Goal: Transaction & Acquisition: Book appointment/travel/reservation

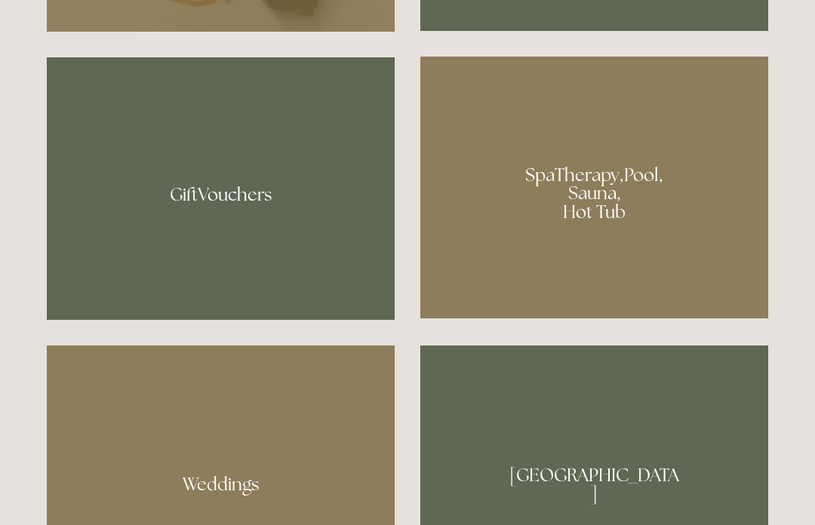
scroll to position [1133, 0]
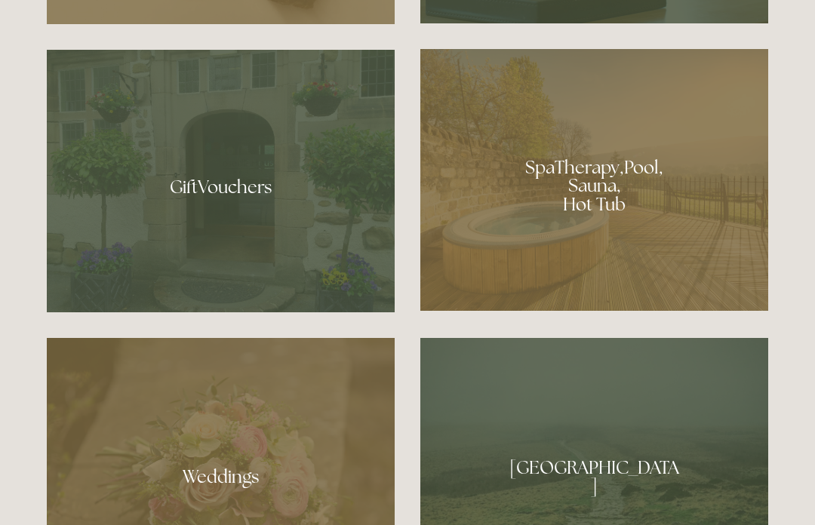
click at [548, 268] on div at bounding box center [595, 180] width 348 height 262
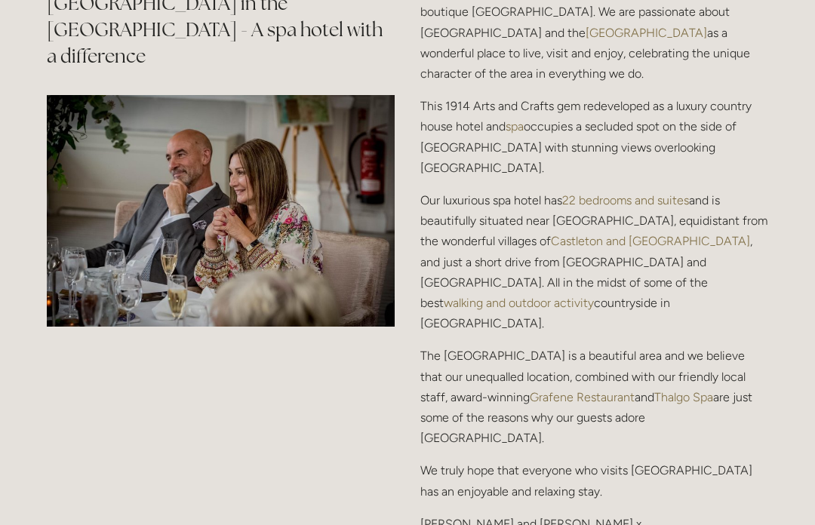
scroll to position [1837, 0]
click at [541, 390] on link "Grafene Restaurant" at bounding box center [582, 397] width 105 height 14
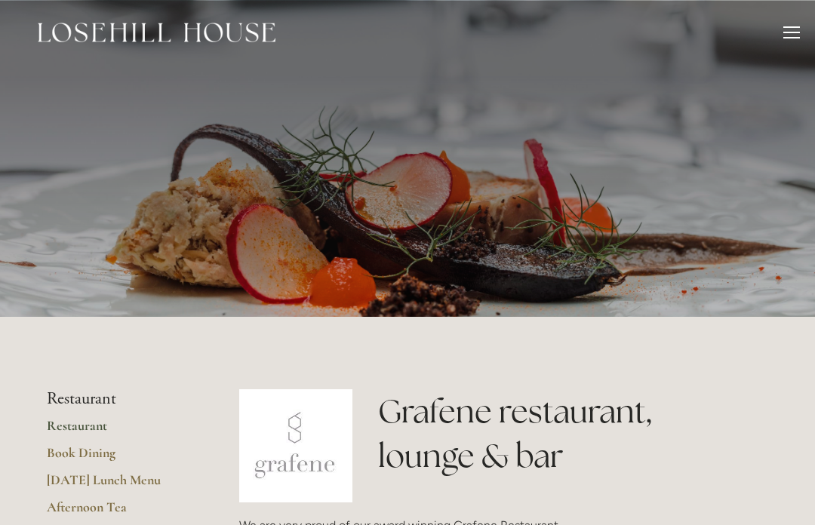
click at [784, 29] on div at bounding box center [792, 34] width 17 height 17
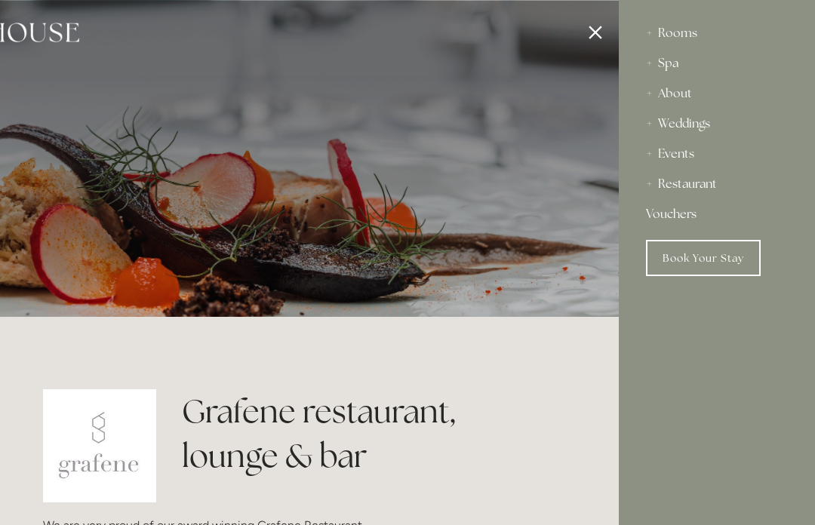
click at [683, 26] on div "Rooms" at bounding box center [717, 33] width 142 height 30
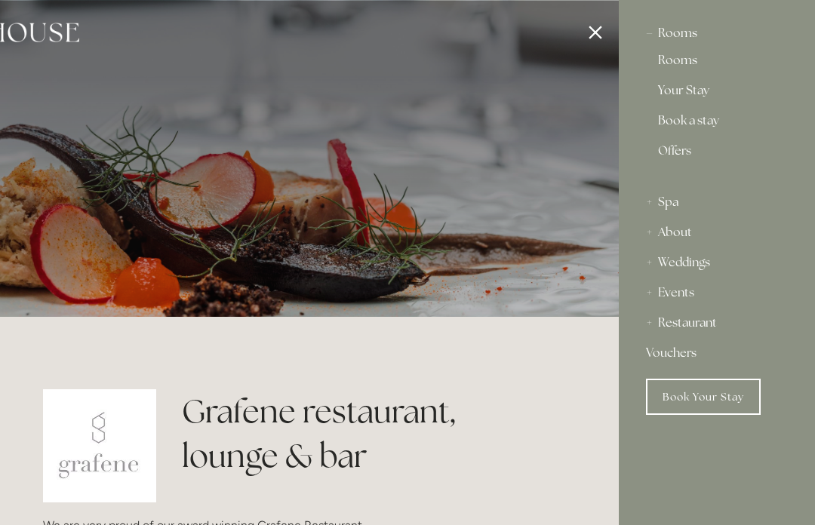
click at [681, 60] on link "Rooms" at bounding box center [717, 63] width 118 height 18
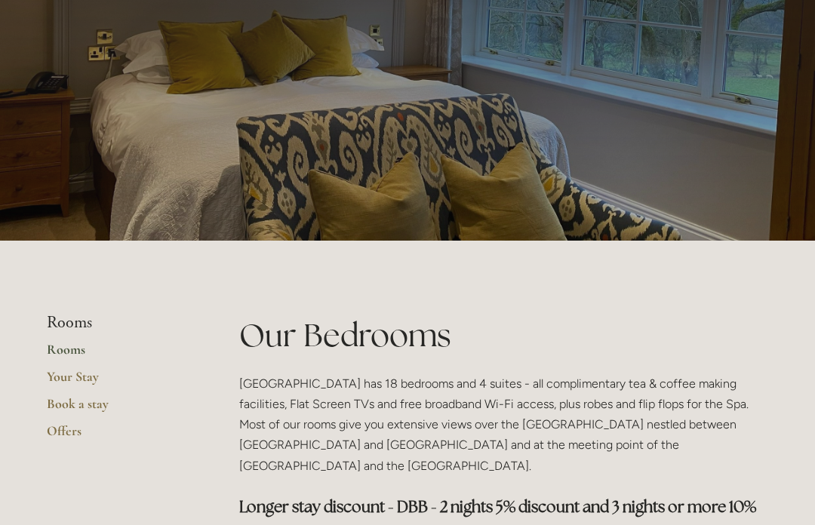
scroll to position [76, 0]
click at [92, 378] on link "Your Stay" at bounding box center [119, 381] width 144 height 27
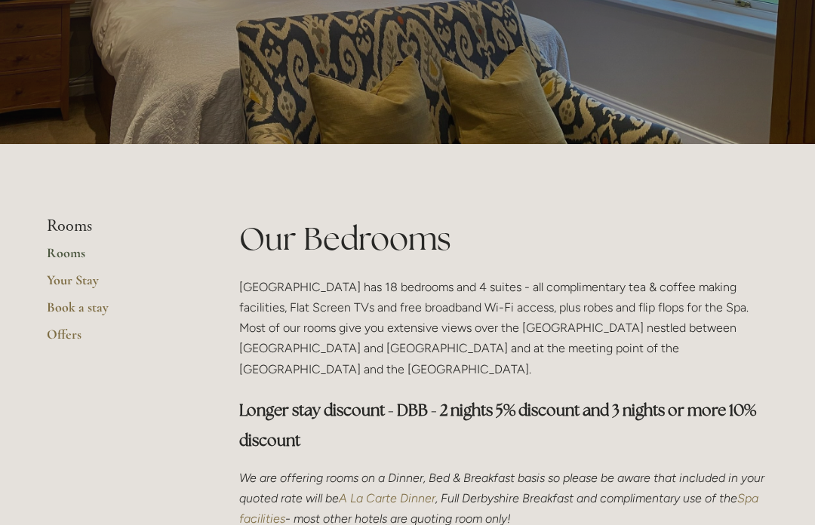
scroll to position [0, 0]
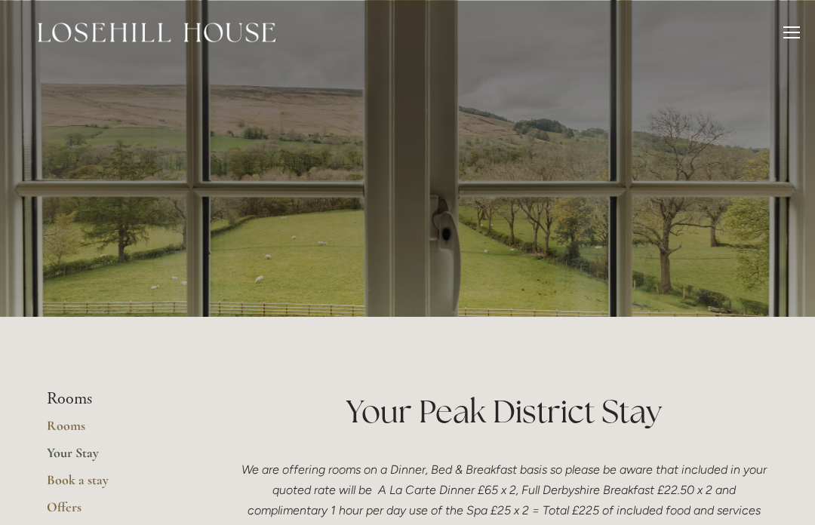
click at [791, 26] on div at bounding box center [792, 27] width 17 height 2
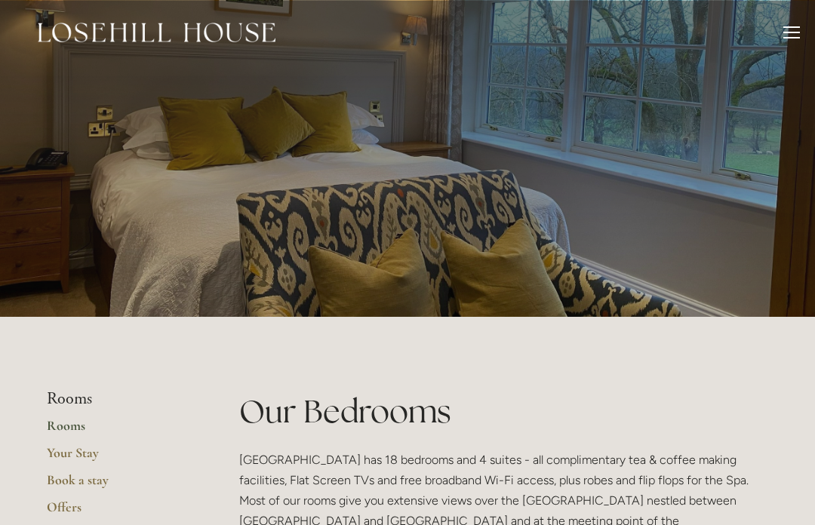
click at [777, 33] on div "Rooms Rooms Your Stay Book a stay Offers Spa About" at bounding box center [407, 32] width 785 height 65
click at [776, 29] on div "Rooms Rooms Your Stay Book a stay Offers Spa About" at bounding box center [407, 32] width 785 height 65
click at [768, 27] on div "Rooms Rooms Your Stay Book a stay Offers Spa About" at bounding box center [407, 32] width 785 height 65
click at [770, 28] on div "Rooms Rooms Your Stay Book a stay Offers Spa About" at bounding box center [407, 32] width 785 height 65
click at [793, 31] on div at bounding box center [792, 34] width 17 height 17
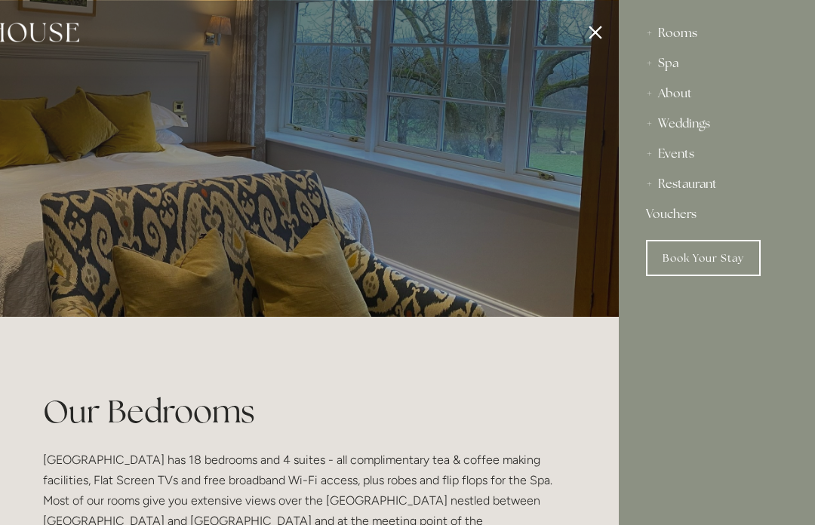
click at [785, 29] on div "Rooms" at bounding box center [717, 33] width 142 height 30
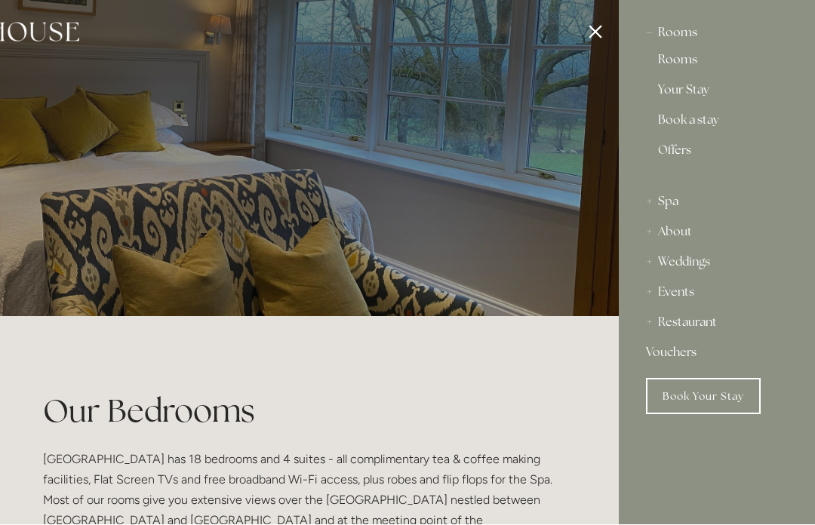
click at [698, 393] on link "Book Your Stay" at bounding box center [703, 397] width 115 height 36
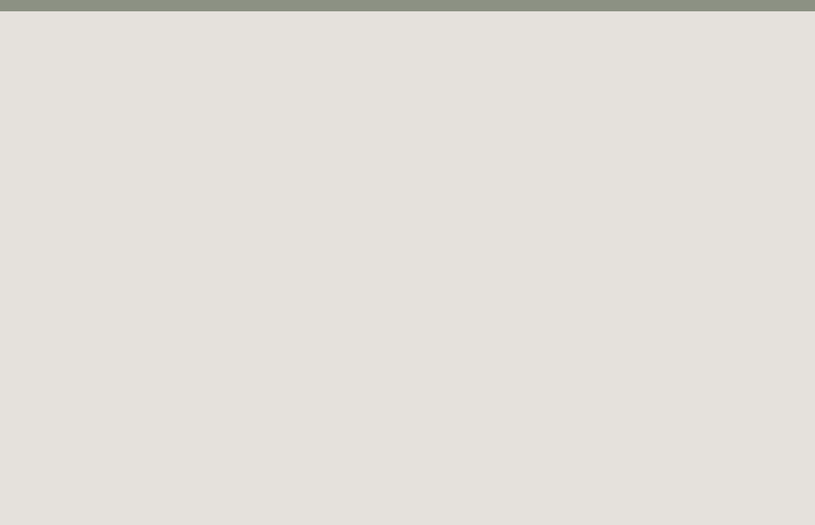
scroll to position [39, 0]
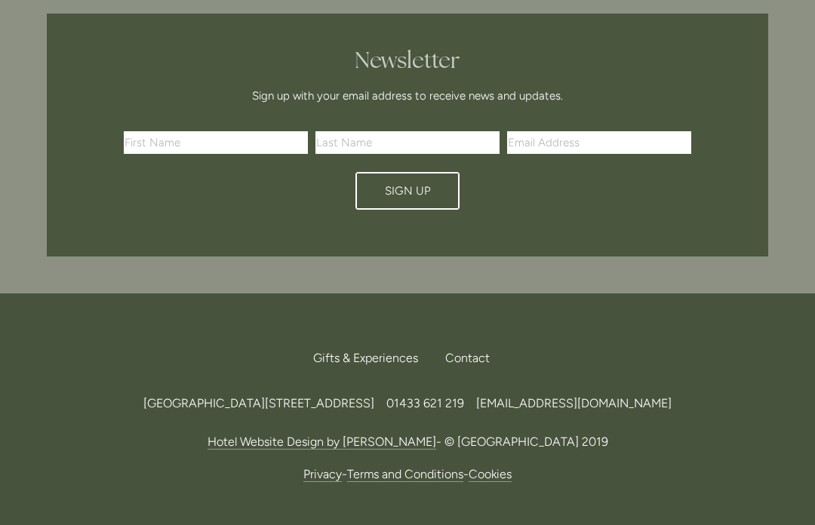
scroll to position [4507, 0]
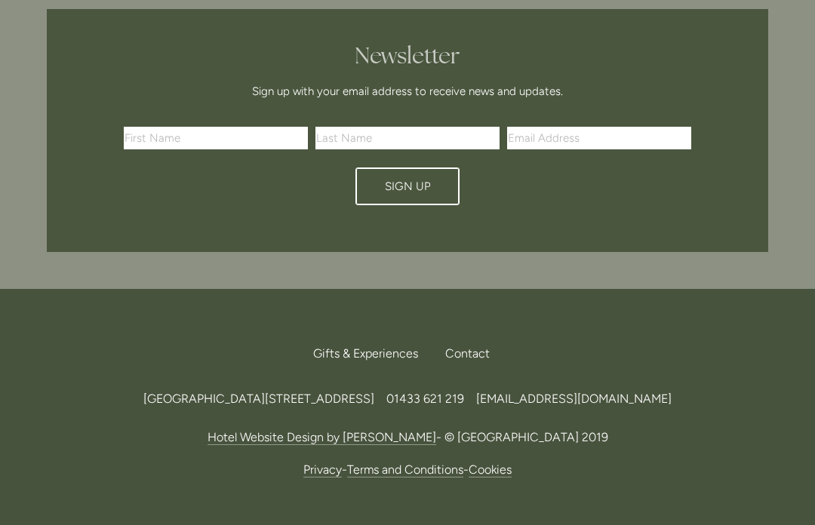
click at [461, 337] on div "Contact" at bounding box center [467, 353] width 69 height 33
click at [468, 337] on div "Contact" at bounding box center [467, 353] width 69 height 33
click at [465, 337] on div "Contact" at bounding box center [467, 353] width 69 height 33
click at [473, 337] on span "Find Us" at bounding box center [470, 337] width 40 height 0
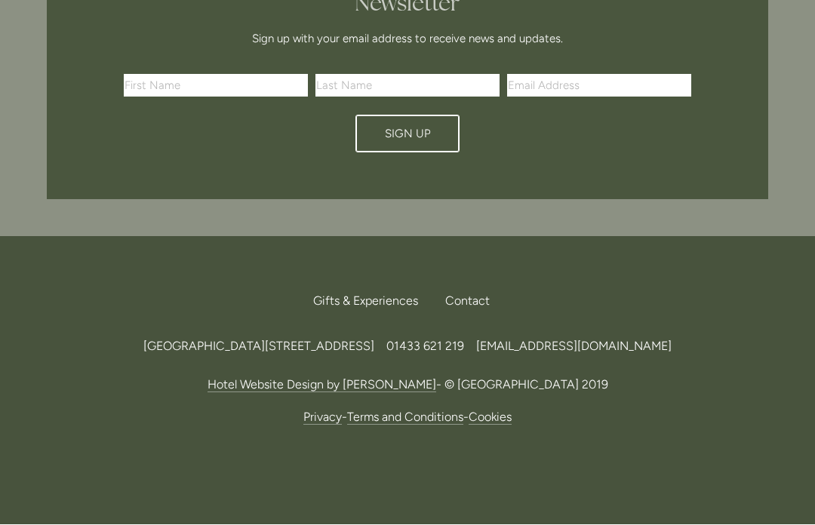
click at [672, 340] on span "[EMAIL_ADDRESS][DOMAIN_NAME]" at bounding box center [574, 347] width 196 height 14
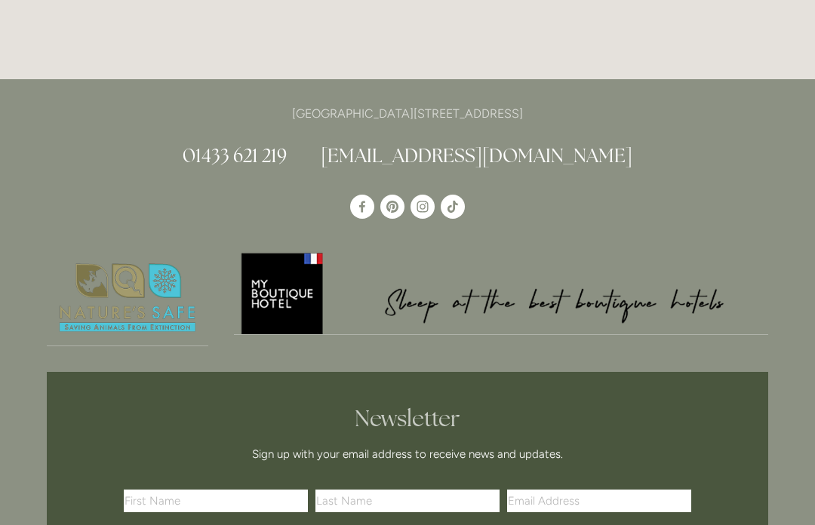
scroll to position [4143, 0]
click at [1, 174] on div "[GEOGRAPHIC_DATA][STREET_ADDRESS] 01433 621 219 [EMAIL_ADDRESS][DOMAIN_NAME]" at bounding box center [407, 365] width 815 height 573
